Goal: Check status: Check status

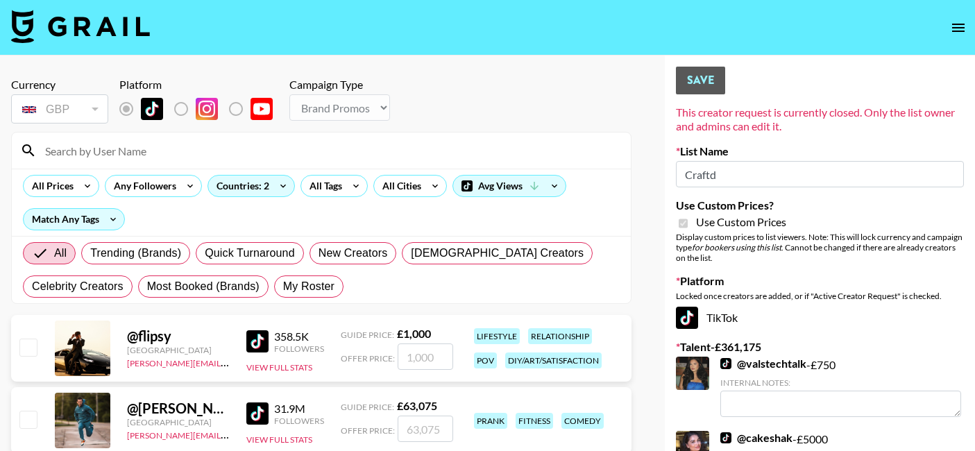
select select "Brand"
click at [957, 31] on icon "open drawer" at bounding box center [958, 27] width 17 height 17
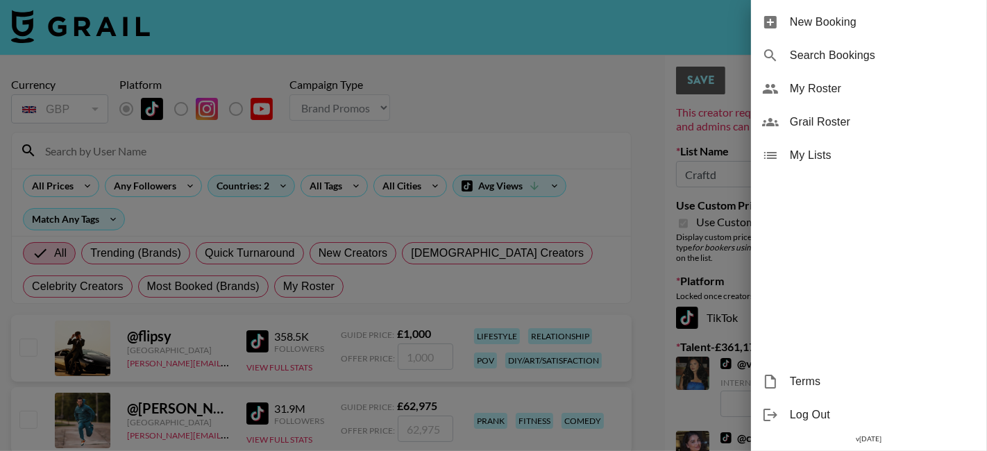
click at [886, 56] on span "Search Bookings" at bounding box center [883, 55] width 186 height 17
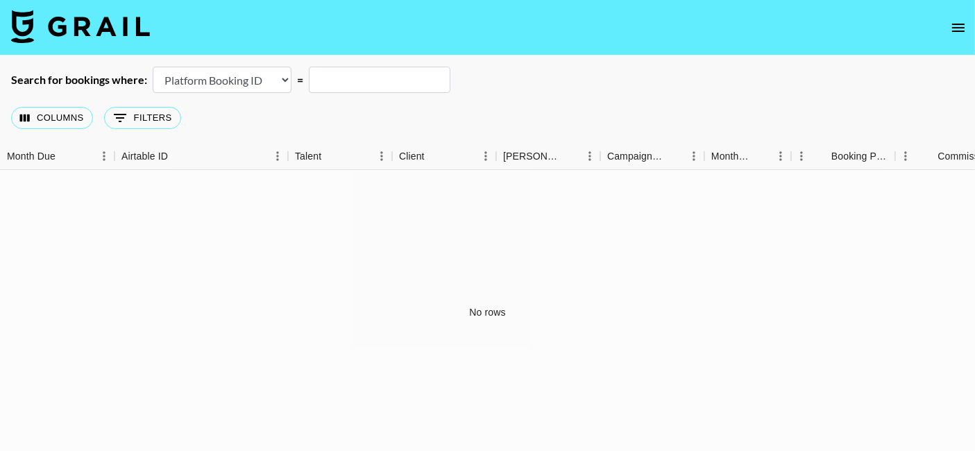
click at [206, 81] on select "Airtable Booking ID Platform Booking ID Platform Campaign ID" at bounding box center [222, 80] width 139 height 26
select select "airtableId"
click at [153, 67] on select "Airtable Booking ID Platform Booking ID Platform Campaign ID" at bounding box center [222, 80] width 139 height 26
click at [194, 81] on select "Airtable Booking ID Platform Booking ID Platform Campaign ID" at bounding box center [222, 80] width 139 height 26
click at [385, 83] on input "text" at bounding box center [380, 80] width 142 height 26
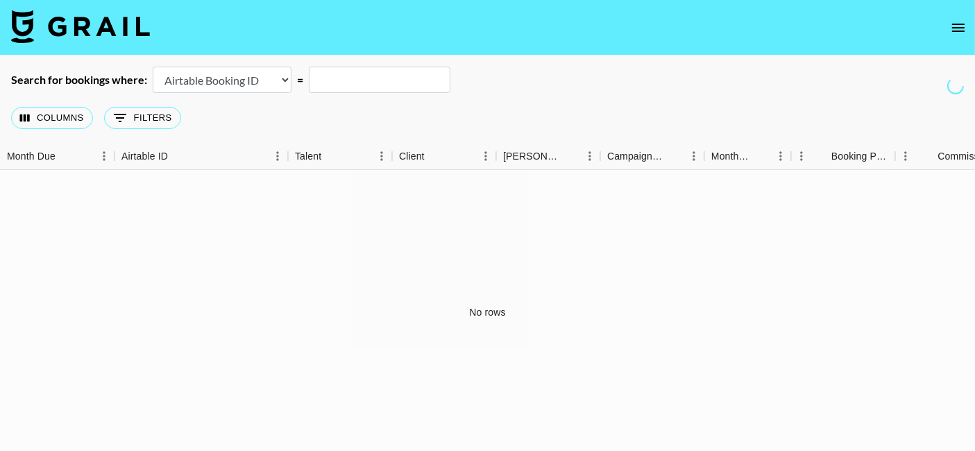
click at [959, 32] on icon "open drawer" at bounding box center [958, 27] width 17 height 17
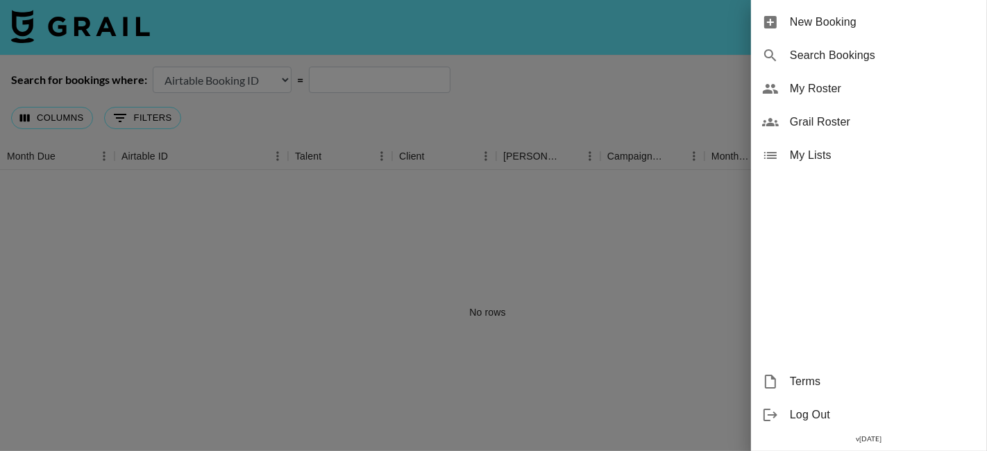
click at [841, 93] on span "My Roster" at bounding box center [883, 89] width 186 height 17
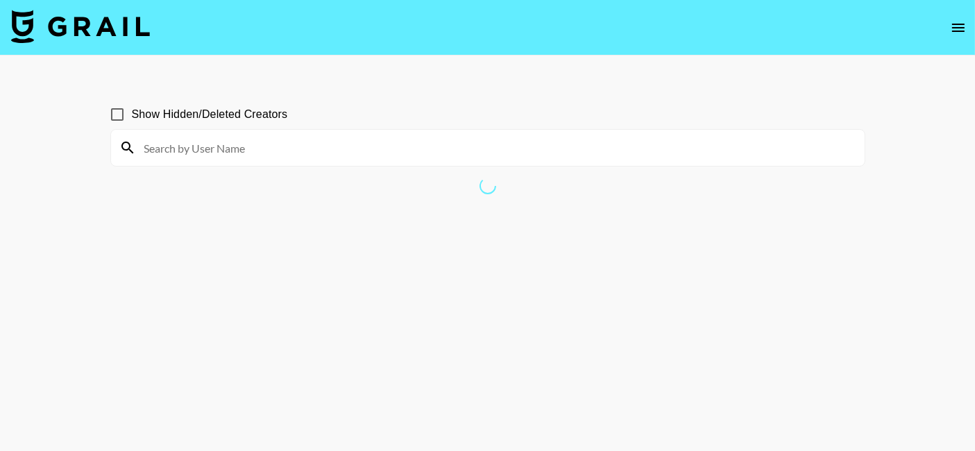
click at [951, 33] on icon "open drawer" at bounding box center [958, 27] width 17 height 17
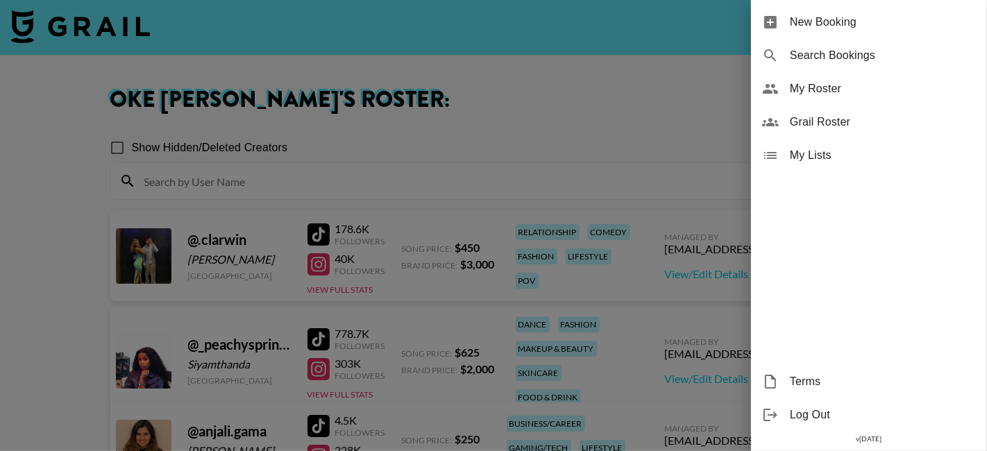
click at [841, 69] on div "Search Bookings" at bounding box center [869, 55] width 236 height 33
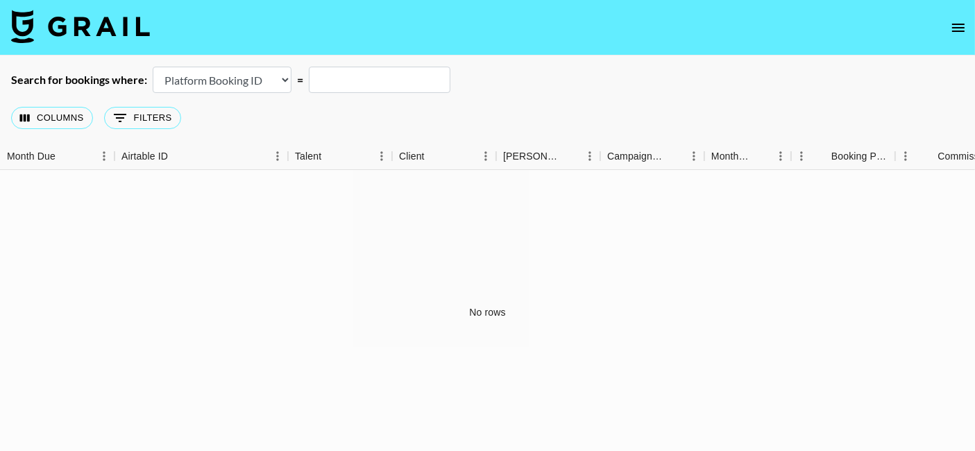
scroll to position [37, 0]
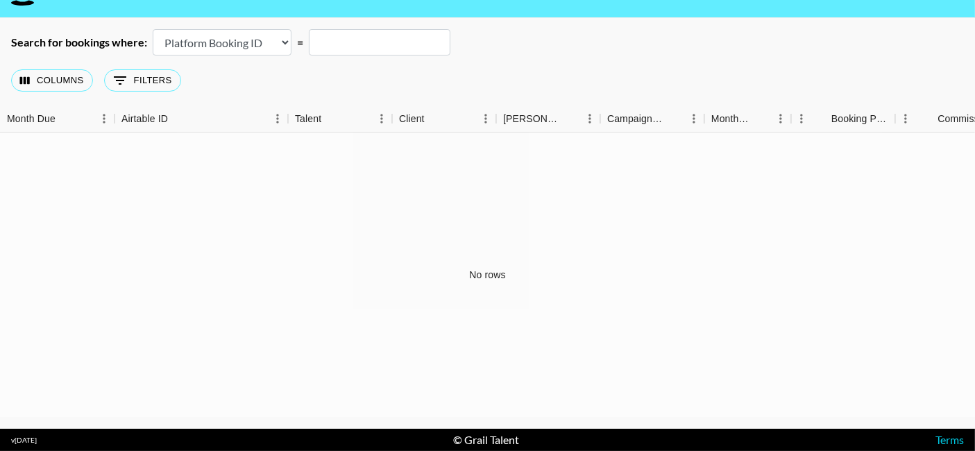
click at [194, 49] on select "Airtable Booking ID Platform Booking ID Platform Campaign ID" at bounding box center [222, 42] width 139 height 26
click at [153, 29] on select "Airtable Booking ID Platform Booking ID Platform Campaign ID" at bounding box center [222, 42] width 139 height 26
click at [244, 53] on select "Airtable Booking ID Platform Booking ID Platform Campaign ID" at bounding box center [222, 42] width 139 height 26
select select "campaignId"
click at [153, 29] on select "Airtable Booking ID Platform Booking ID Platform Campaign ID" at bounding box center [222, 42] width 139 height 26
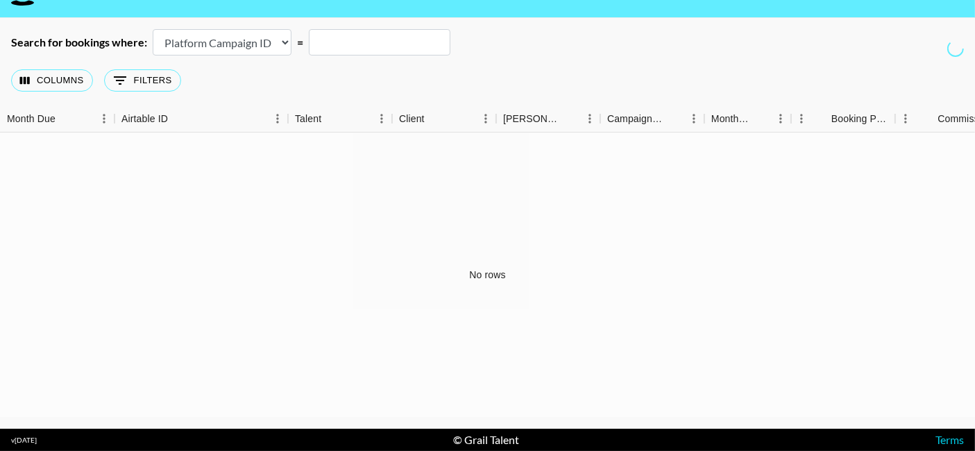
click at [373, 44] on input "text" at bounding box center [380, 42] width 142 height 26
type input "paypal"
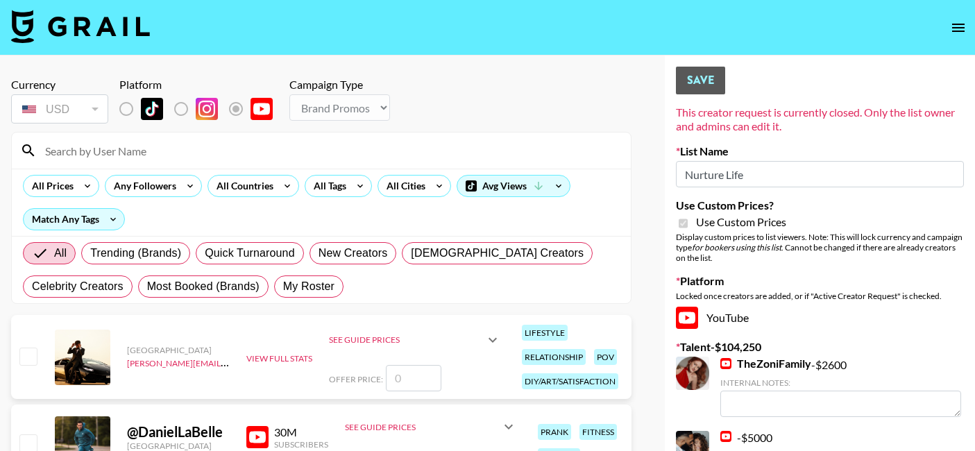
select select "Brand"
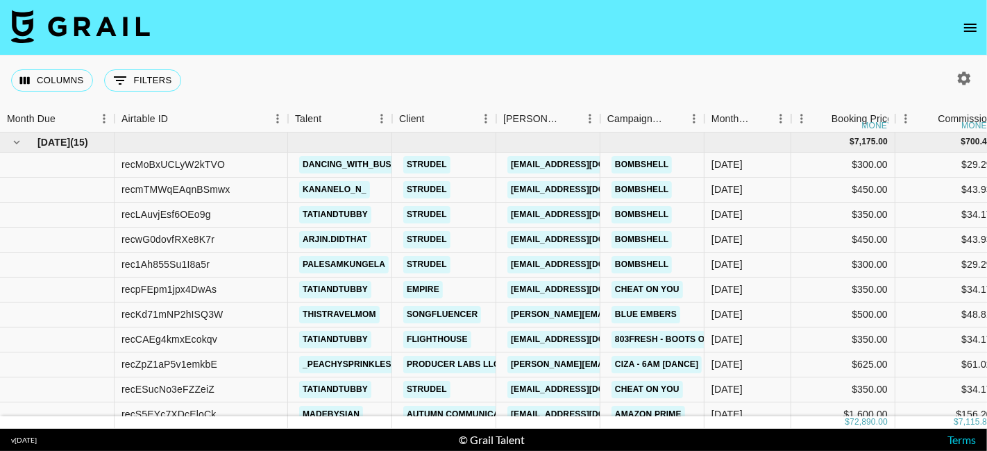
click at [960, 79] on icon "button" at bounding box center [964, 78] width 13 height 13
select select "May '25"
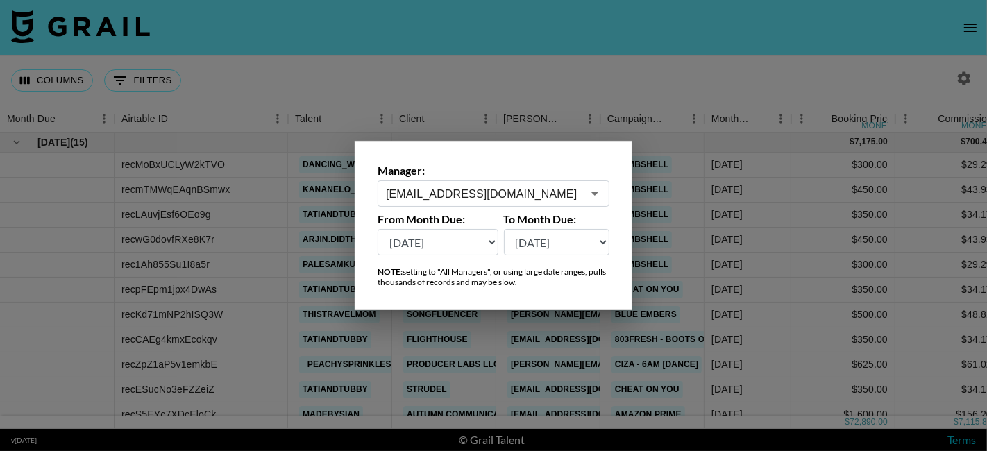
click at [857, 29] on div at bounding box center [493, 225] width 987 height 451
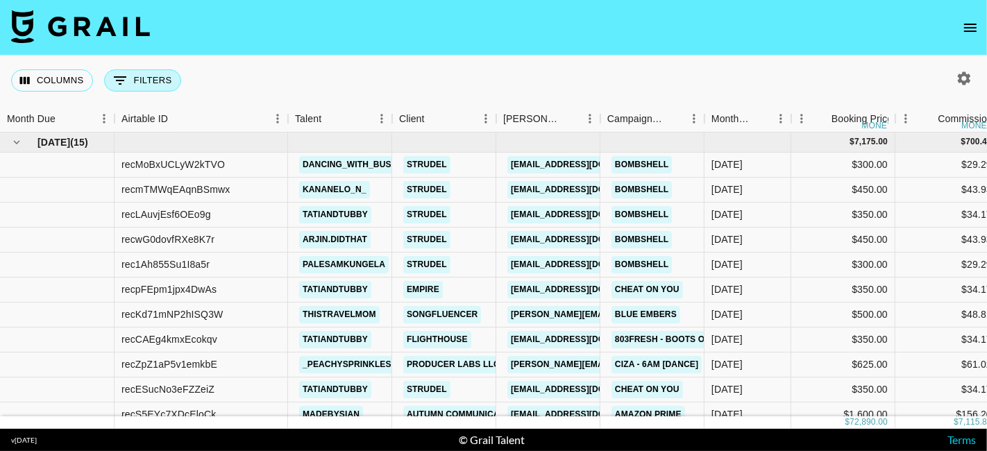
click at [153, 81] on button "0 Filters" at bounding box center [142, 80] width 77 height 22
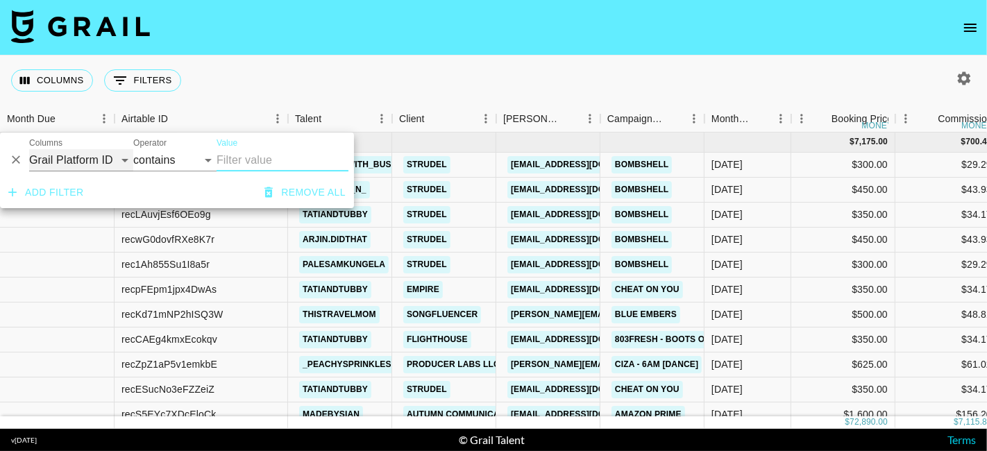
click at [81, 163] on select "Grail Platform ID Airtable ID Talent Manager Client Booker Campaign (Type) Date…" at bounding box center [81, 160] width 104 height 22
select select "clientId"
click at [29, 149] on select "Grail Platform ID Airtable ID Talent Manager Client Booker Campaign (Type) Date…" at bounding box center [81, 160] width 104 height 22
select select "is"
click at [220, 164] on input "Value" at bounding box center [310, 160] width 187 height 22
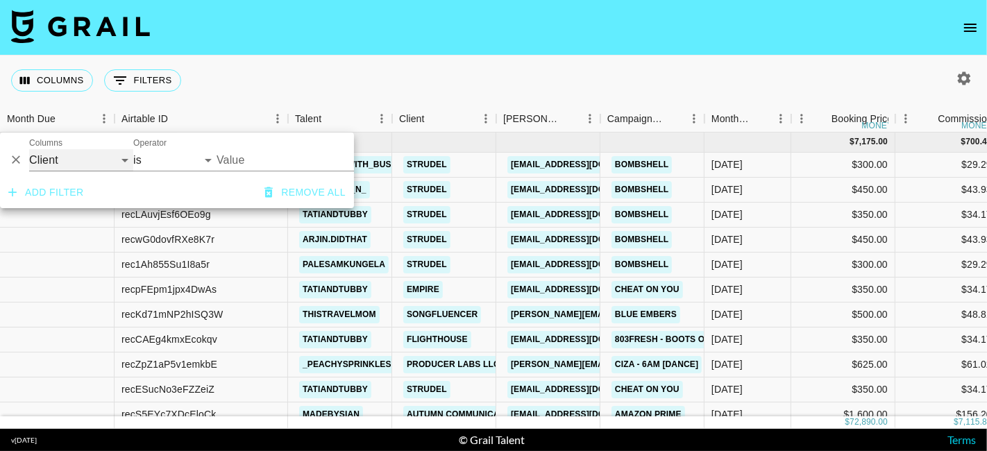
click at [63, 167] on select "Grail Platform ID Airtable ID Talent Manager Client Booker Campaign (Type) Date…" at bounding box center [81, 160] width 104 height 22
click at [253, 159] on input "Value" at bounding box center [310, 160] width 187 height 22
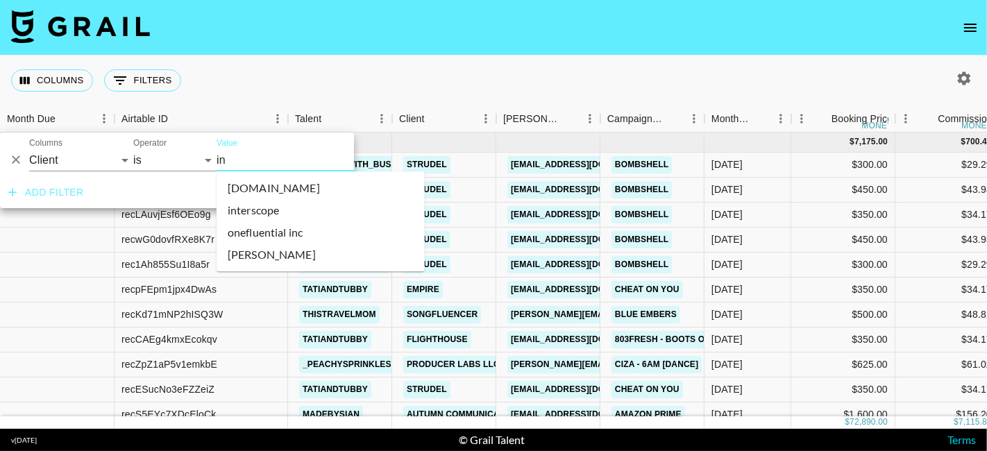
click at [303, 188] on li "influential.co" at bounding box center [321, 188] width 208 height 22
type input "Influential.co"
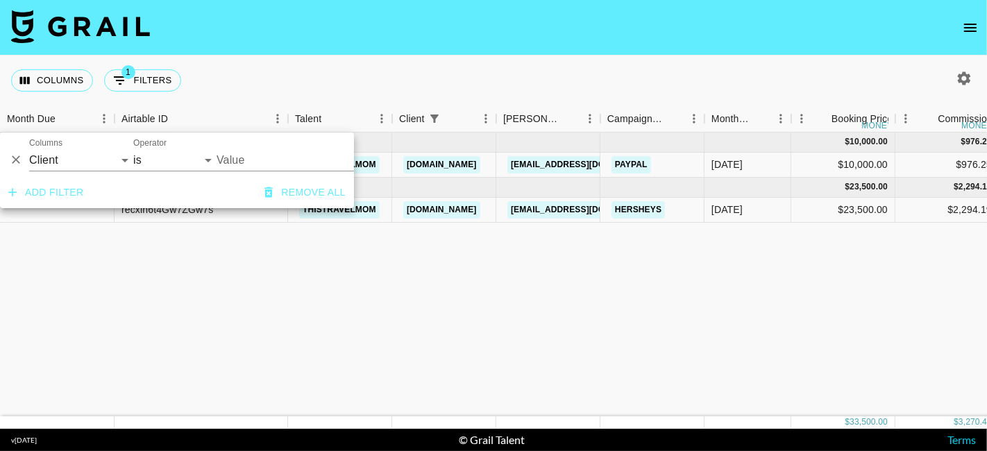
type input "Influential.co"
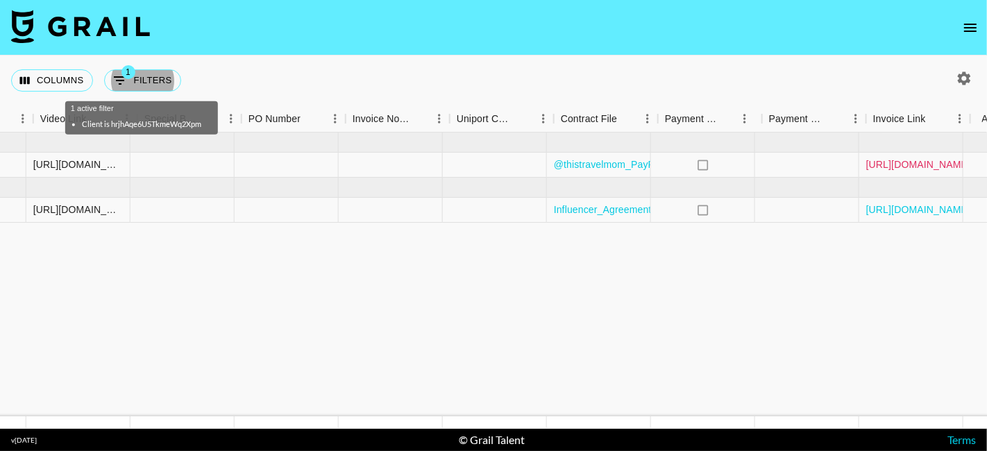
scroll to position [0, 1109]
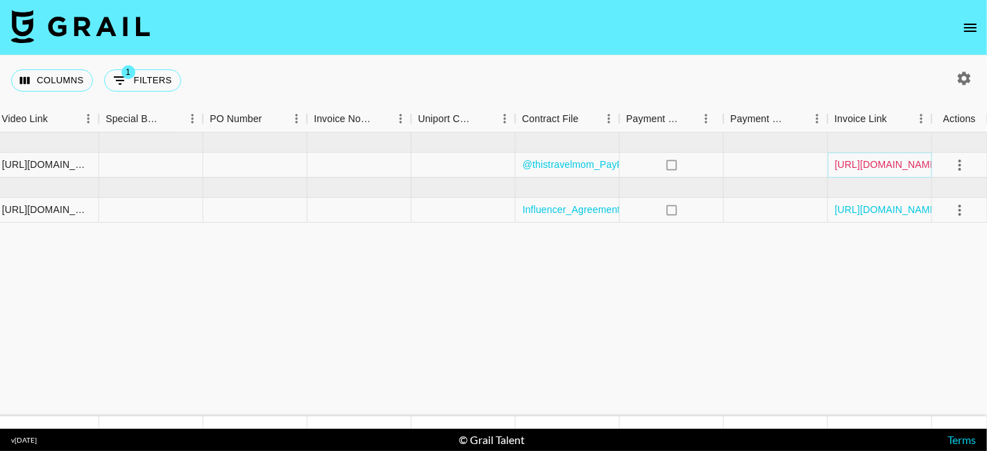
click at [888, 162] on link "https://in.xero.com/lnupcYFtEg0upxhLLKpV2Flqpgk6a5NPsuXgNaUu" at bounding box center [887, 165] width 105 height 14
